Goal: Information Seeking & Learning: Learn about a topic

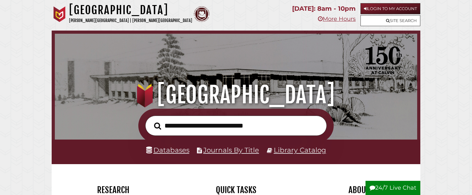
scroll to position [120, 360]
click at [172, 151] on link "Databases" at bounding box center [167, 150] width 43 height 8
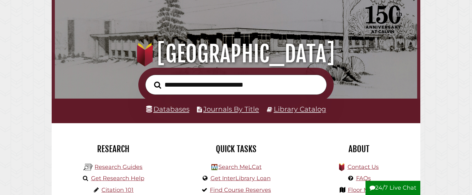
scroll to position [41, 0]
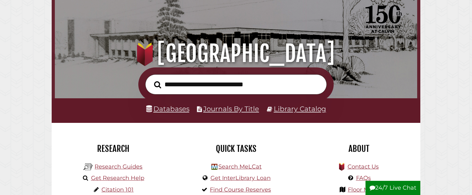
click at [225, 86] on input "text" at bounding box center [236, 84] width 182 height 21
type input "*****"
click at [158, 84] on button "Search" at bounding box center [157, 84] width 13 height 11
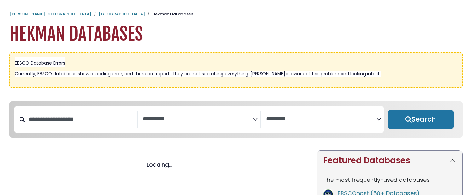
select select "Database Subject Filter"
select select "Database Vendors Filter"
select select "Database Subject Filter"
select select "Database Vendors Filter"
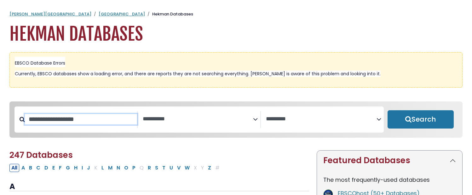
click at [81, 122] on input "Search database by title or keyword" at bounding box center [81, 119] width 112 height 10
type input "*****"
click at [421, 120] on button "Search" at bounding box center [421, 119] width 66 height 18
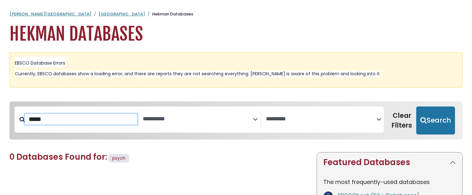
select select "Database Subject Filter"
select select "Database Vendors Filter"
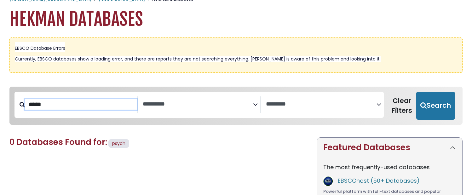
scroll to position [18, 0]
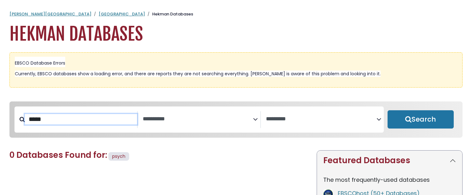
select select "Database Subject Filter"
select select "Database Vendors Filter"
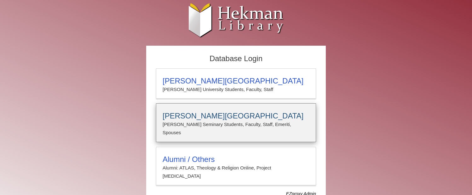
click at [214, 120] on h3 "Calvin Theological Seminary" at bounding box center [236, 116] width 147 height 9
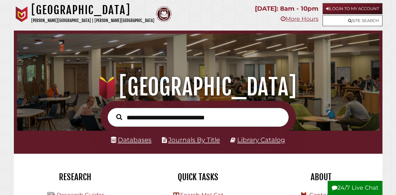
scroll to position [120, 360]
type input "*****"
click at [119, 117] on button "Search" at bounding box center [119, 117] width 12 height 9
